Goal: Use online tool/utility

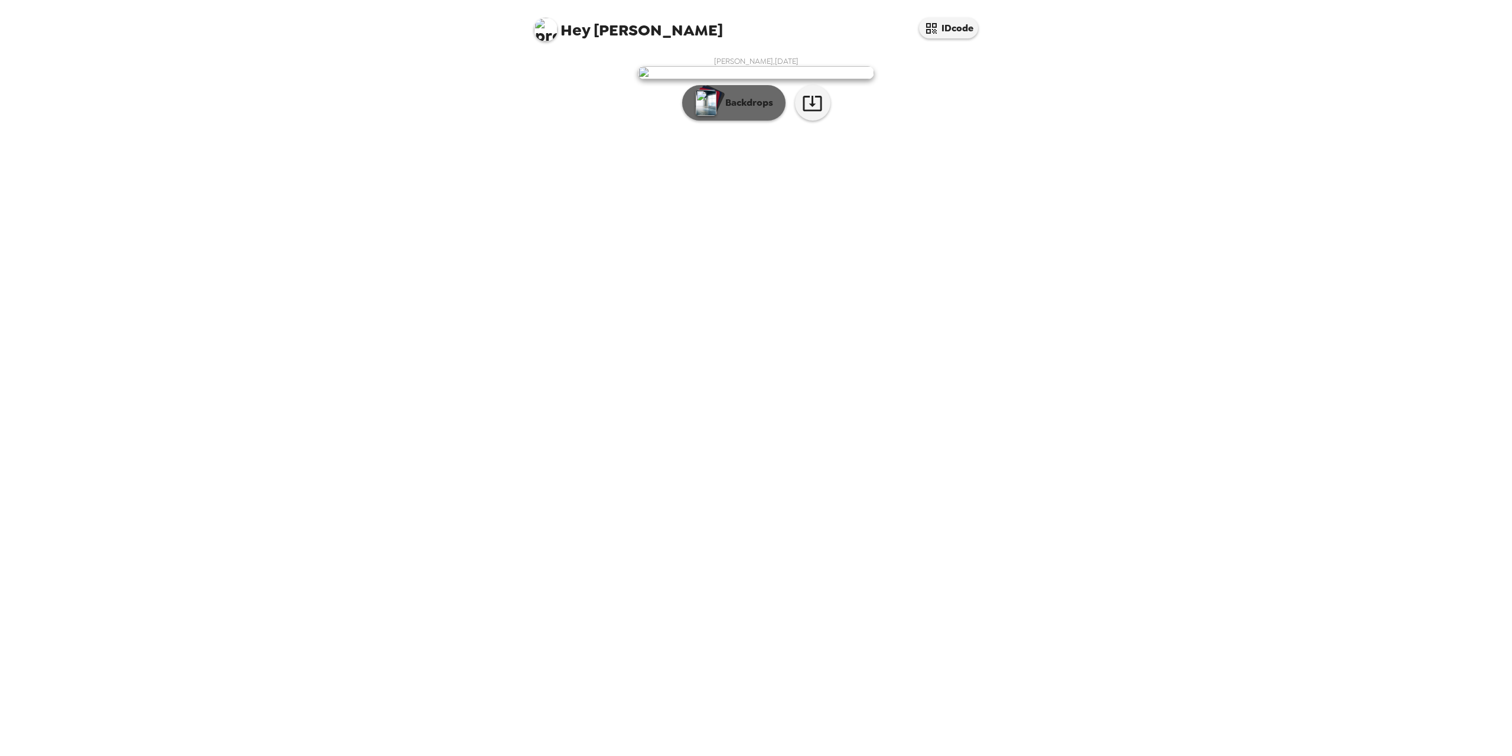
click at [735, 121] on button "Backdrops" at bounding box center [733, 102] width 103 height 35
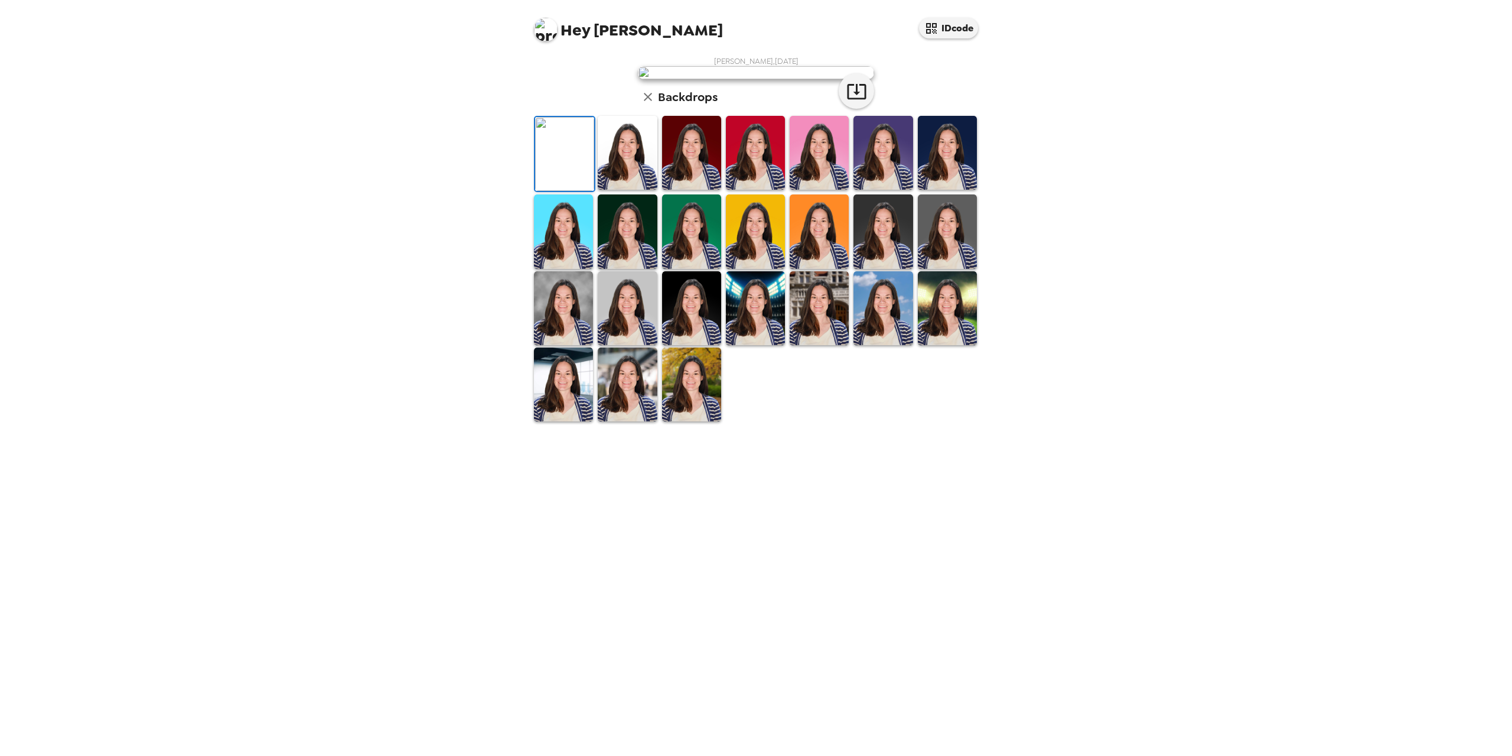
click at [698, 421] on img at bounding box center [691, 384] width 59 height 74
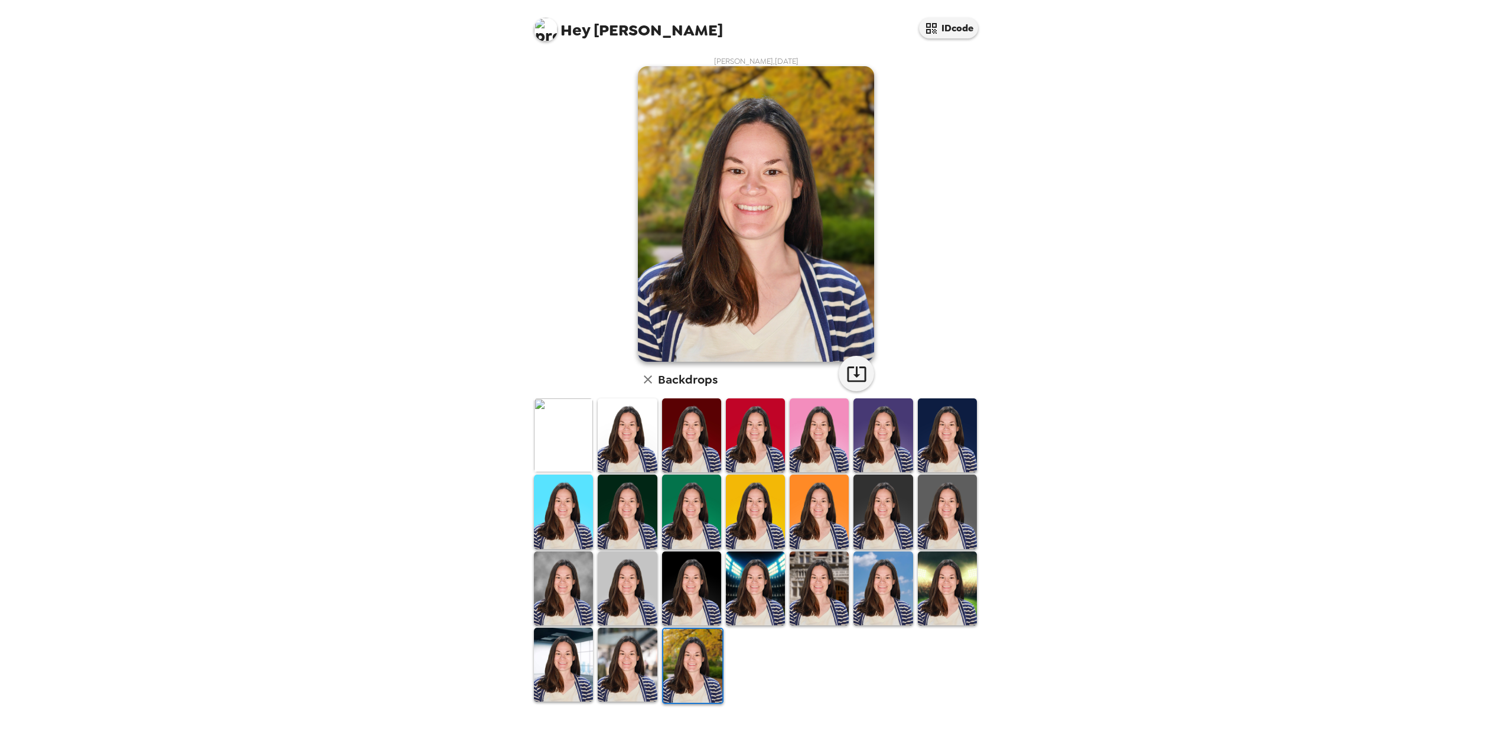
click at [628, 458] on img at bounding box center [627, 435] width 59 height 74
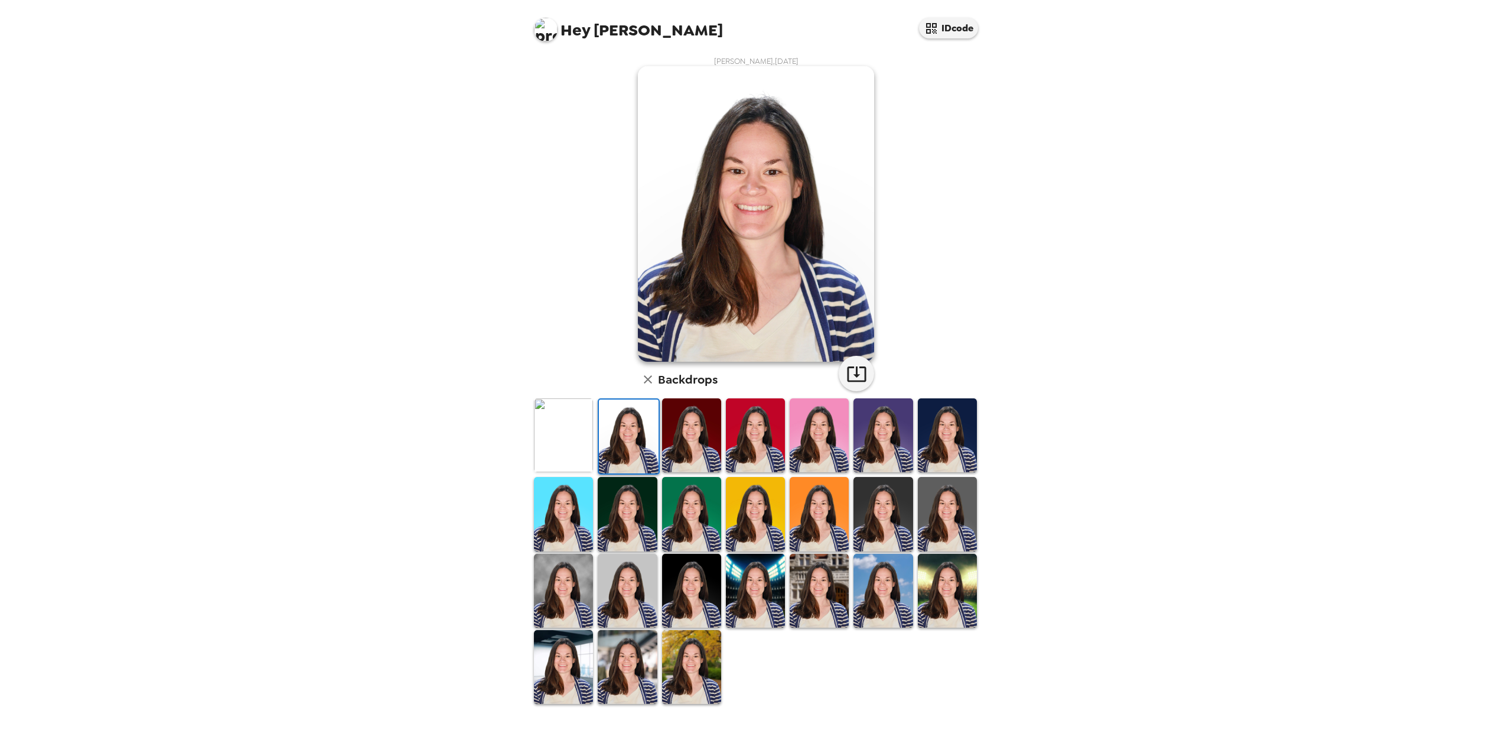
click at [893, 529] on img at bounding box center [883, 514] width 59 height 74
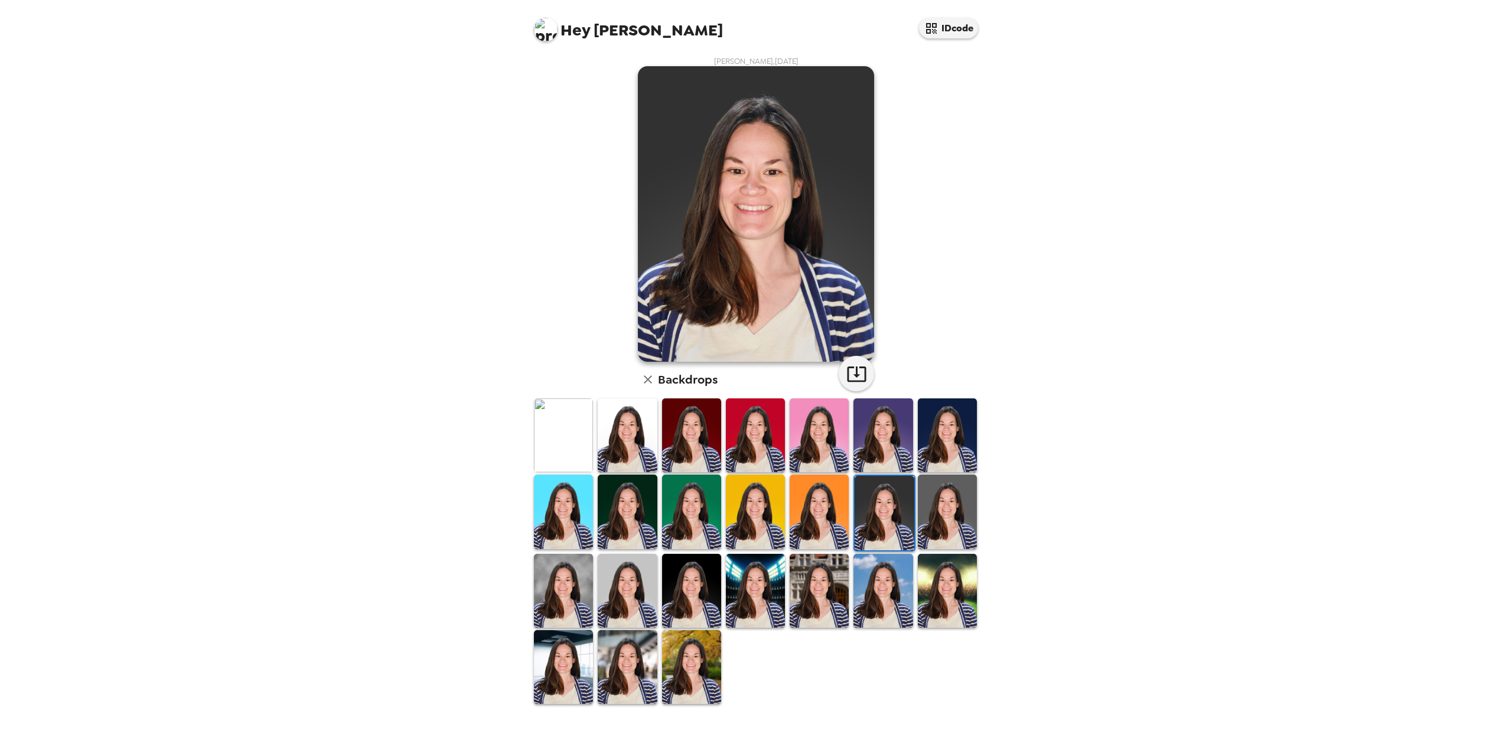
click at [938, 536] on img at bounding box center [947, 511] width 59 height 74
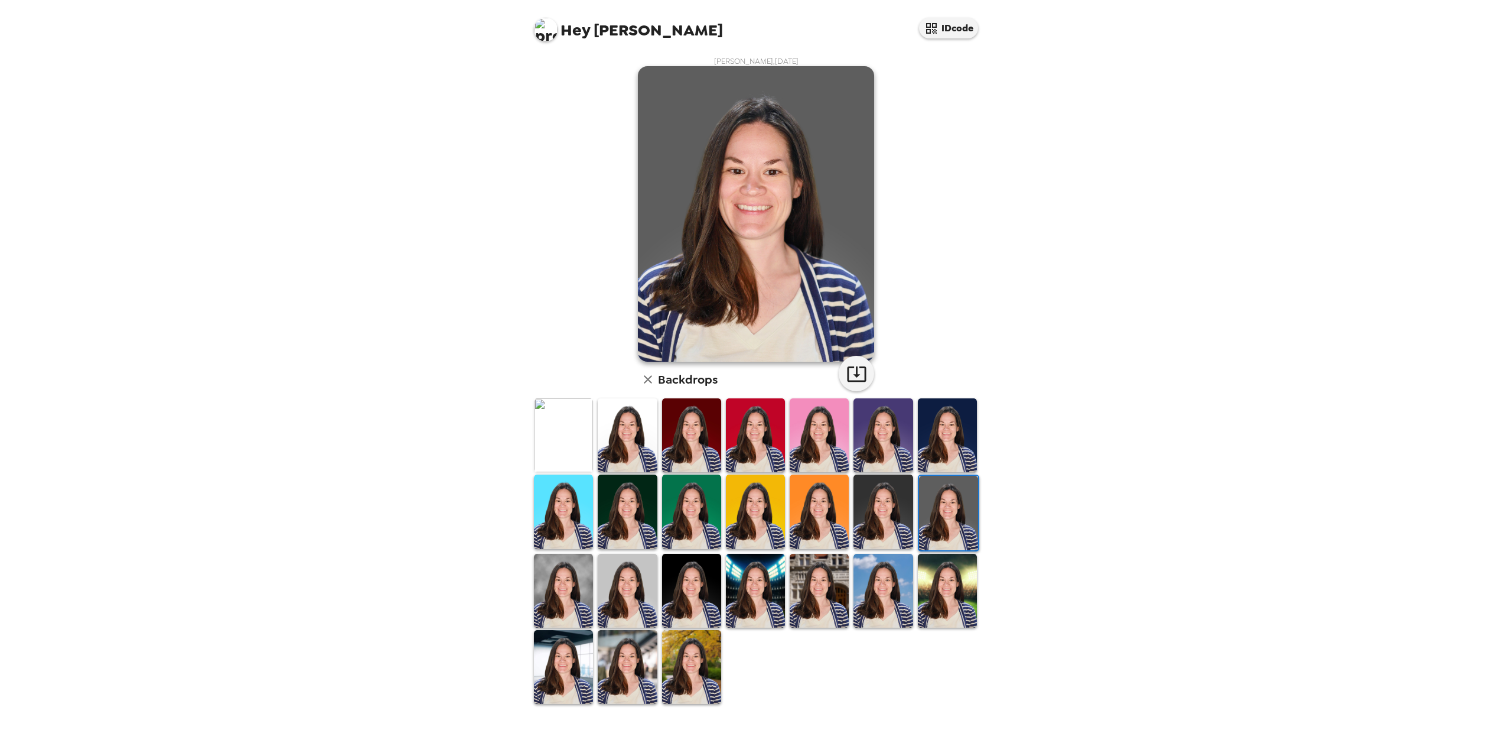
click at [883, 585] on img at bounding box center [883, 591] width 59 height 74
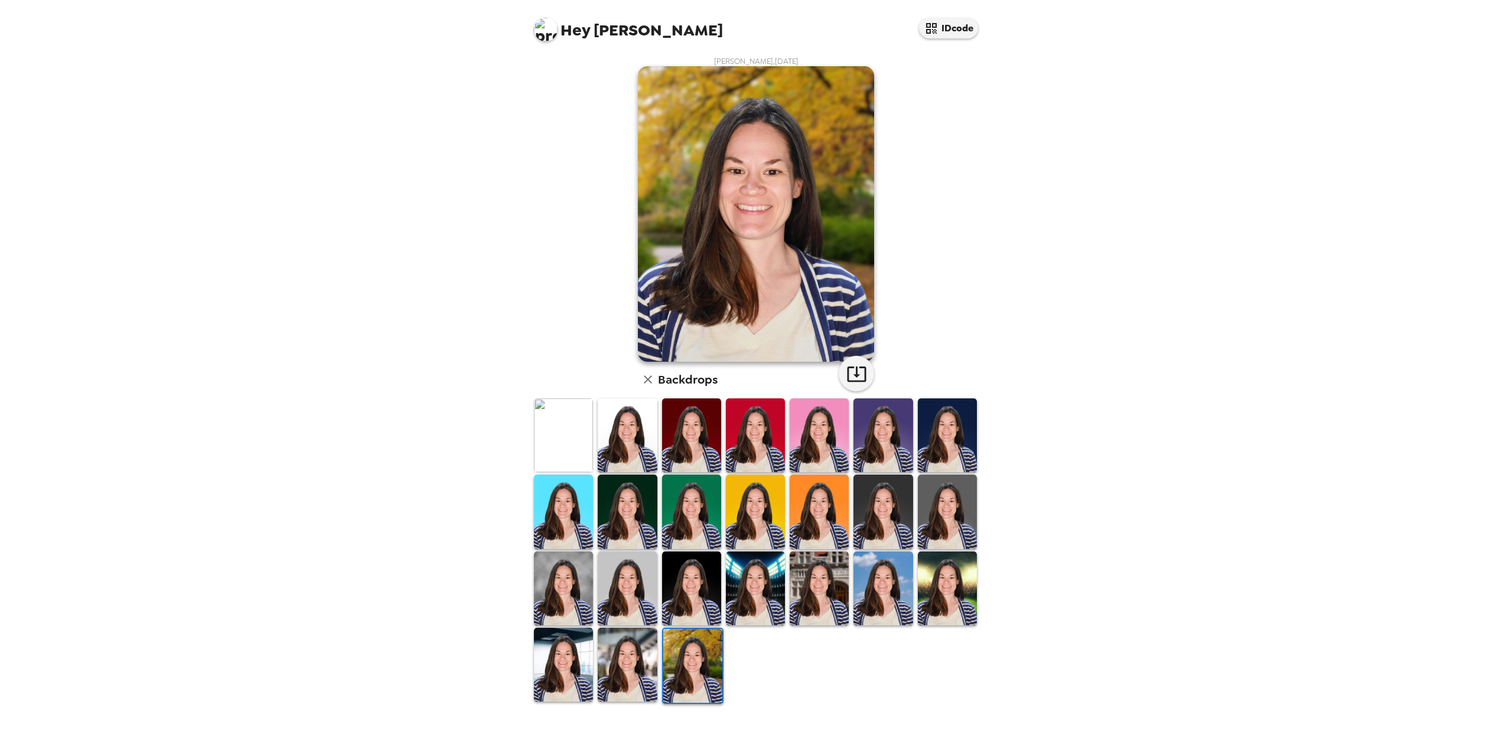
click at [636, 444] on img at bounding box center [627, 435] width 59 height 74
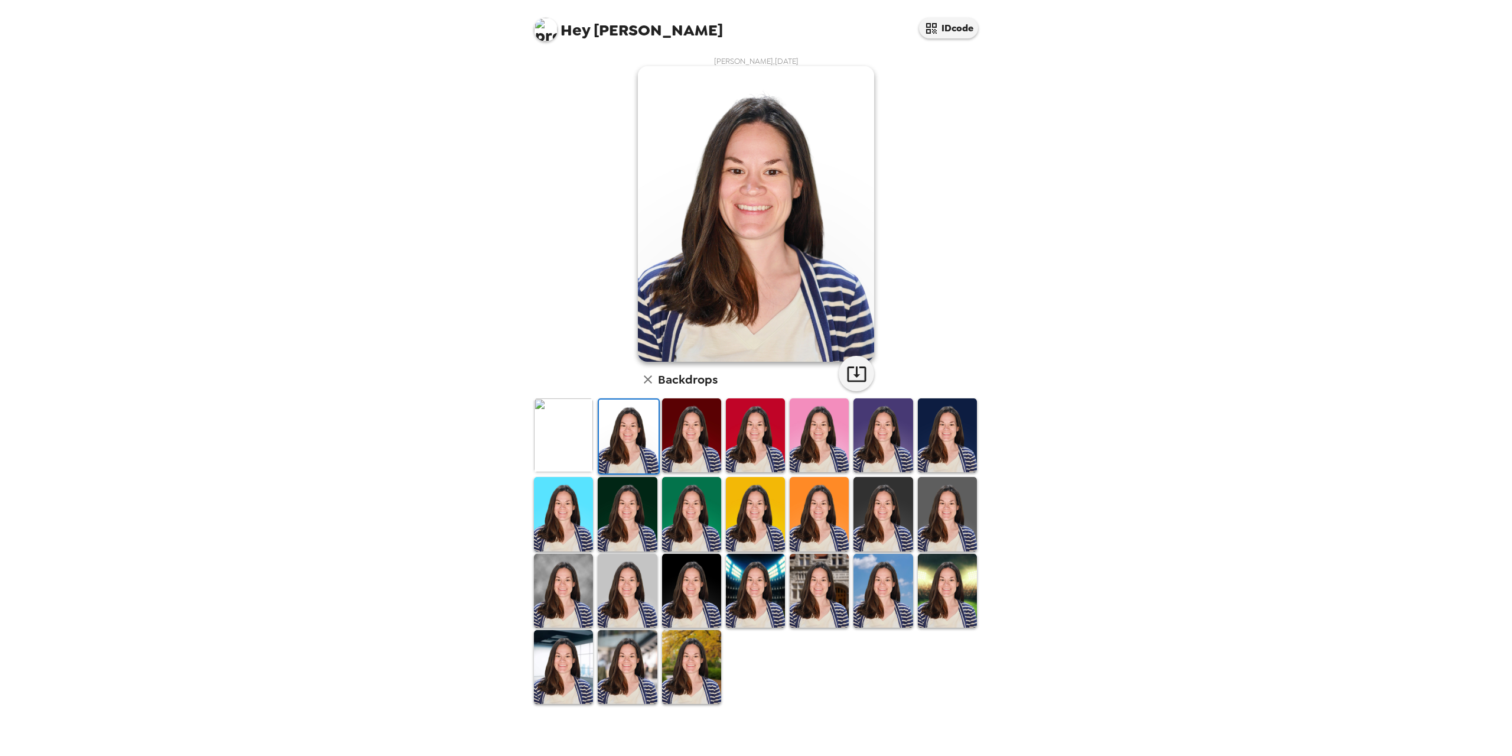
click at [560, 452] on img at bounding box center [563, 435] width 59 height 74
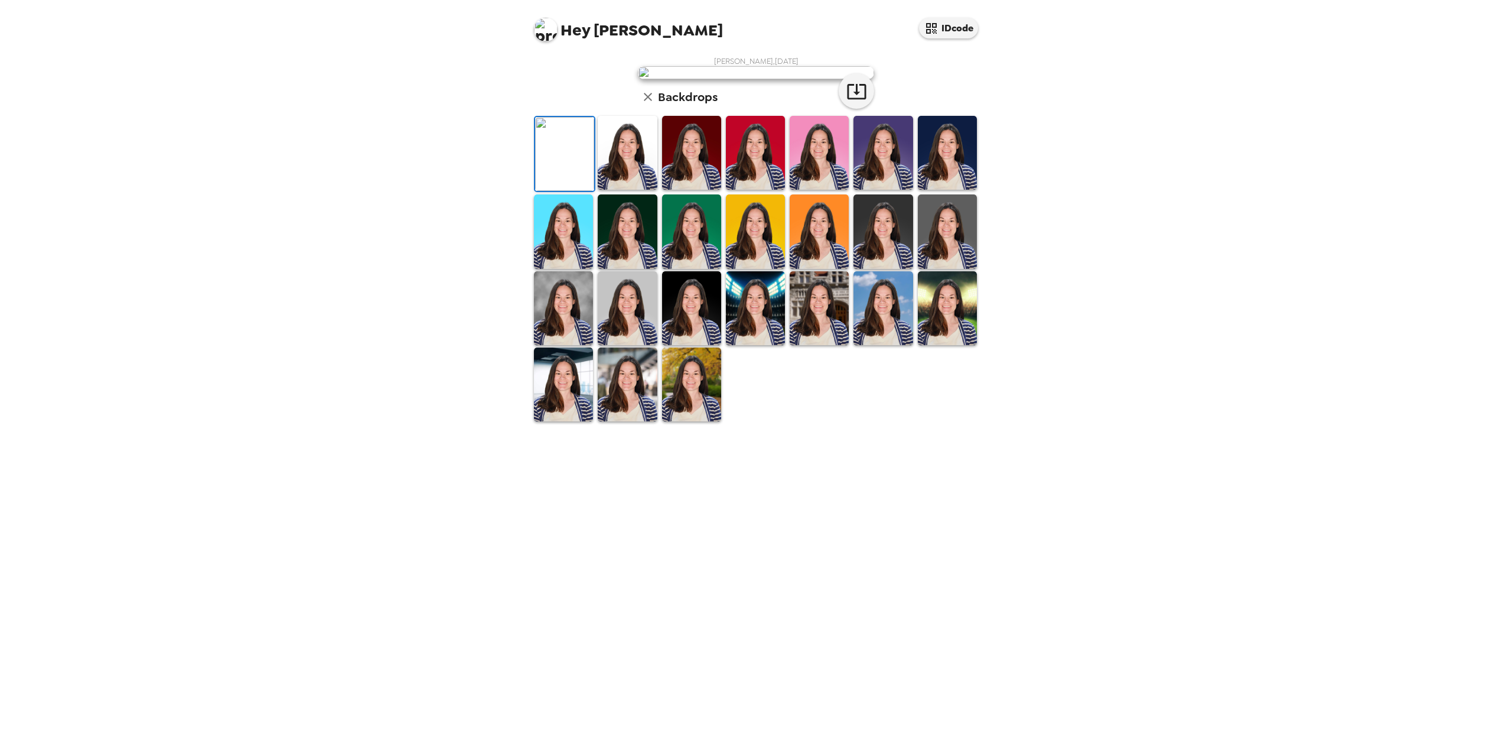
click at [758, 190] on img at bounding box center [755, 153] width 59 height 74
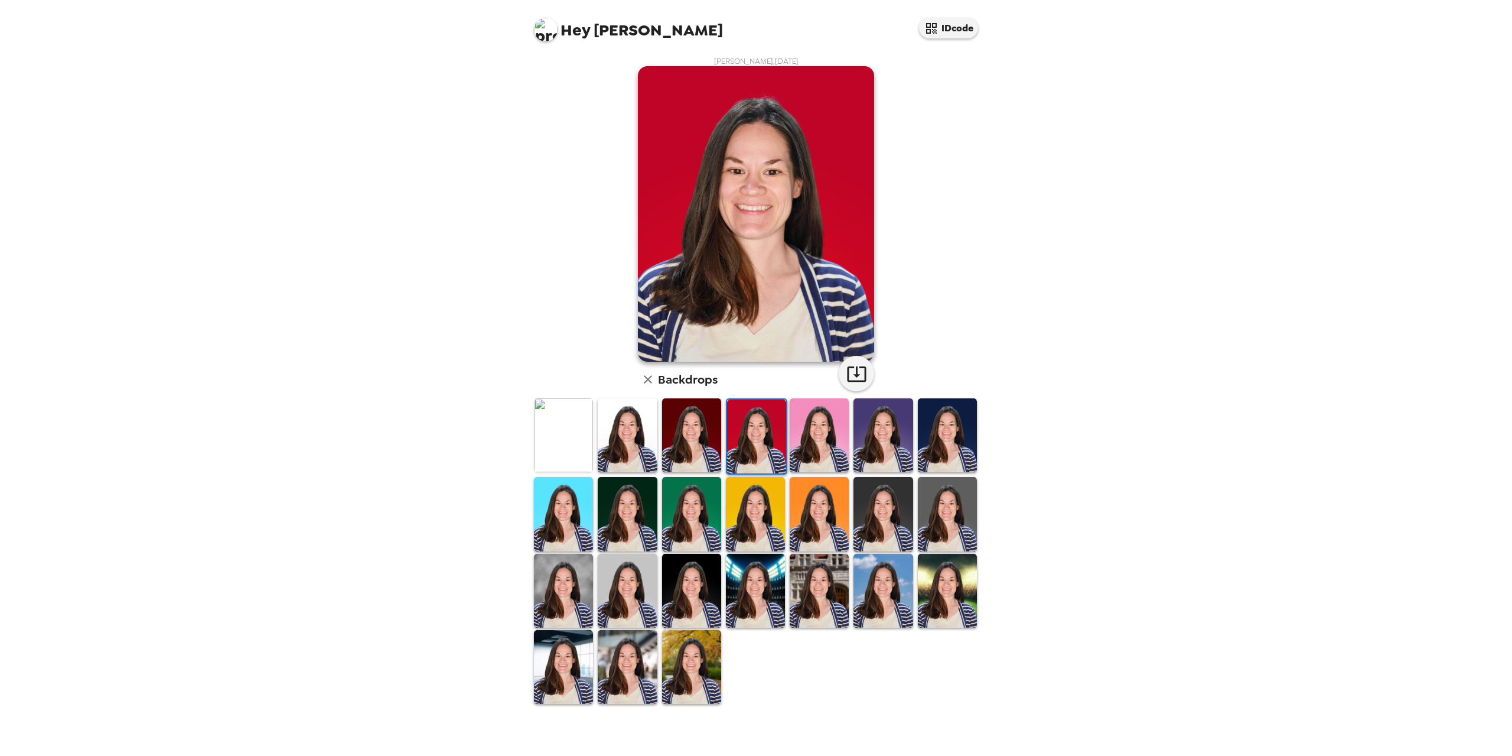
click at [879, 444] on img at bounding box center [883, 435] width 59 height 74
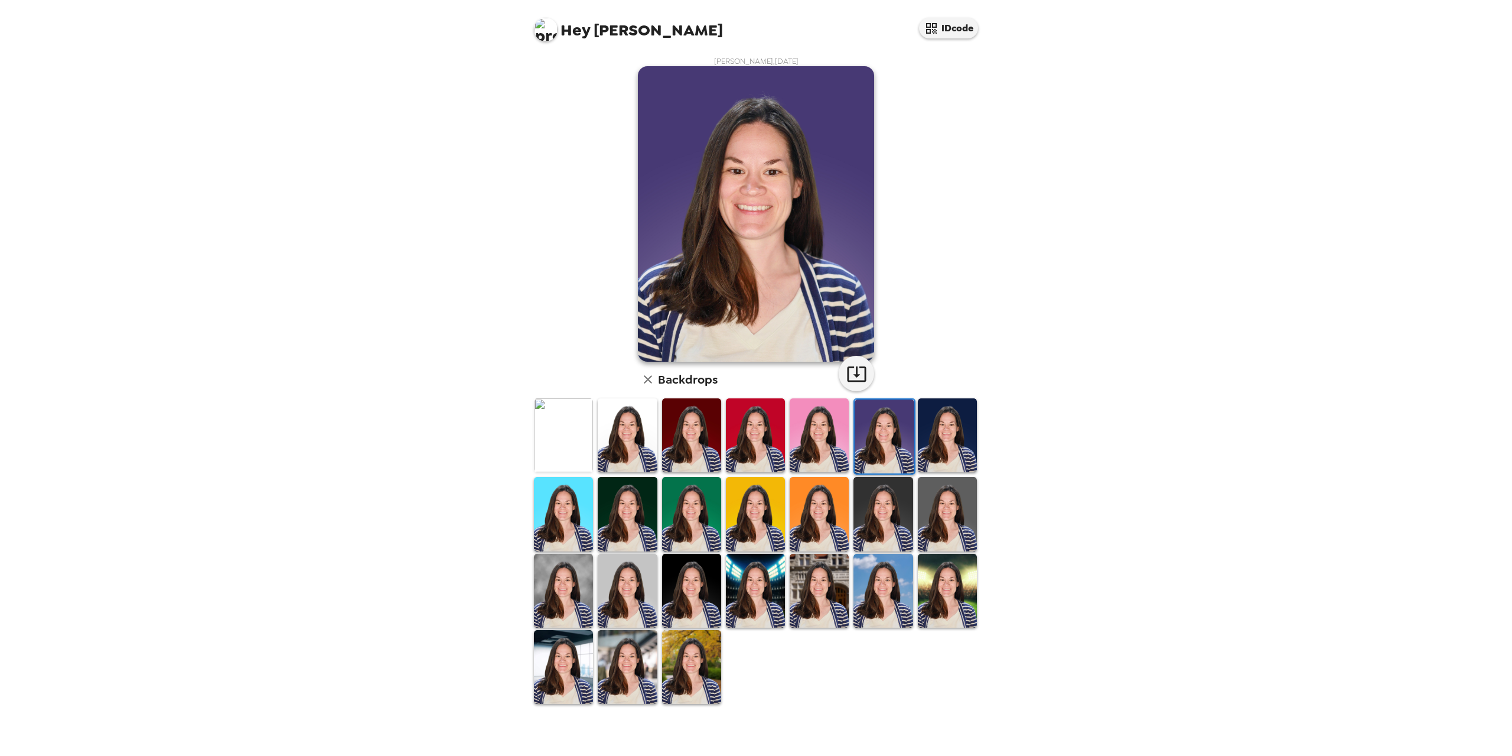
click at [940, 443] on img at bounding box center [947, 435] width 59 height 74
